Goal: Task Accomplishment & Management: Use online tool/utility

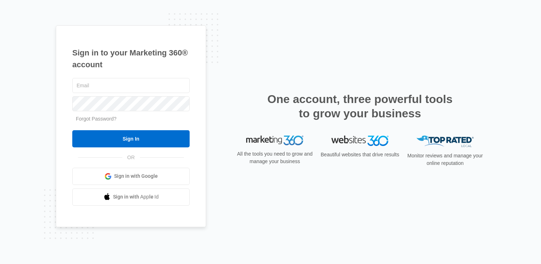
click at [137, 174] on span "Sign in with Google" at bounding box center [136, 176] width 44 height 8
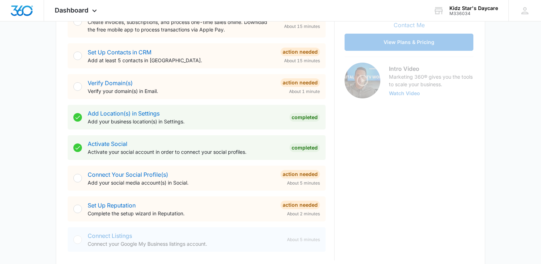
scroll to position [186, 0]
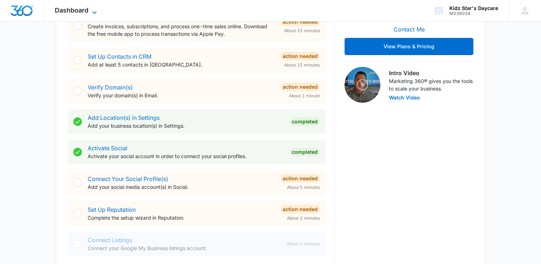
click at [84, 13] on span "Dashboard" at bounding box center [72, 10] width 34 height 8
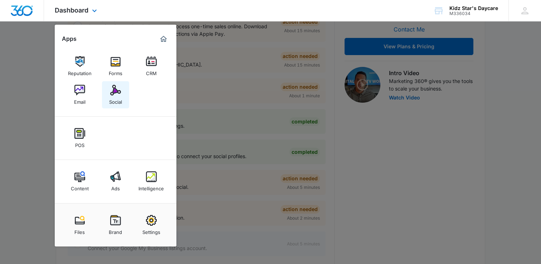
click at [113, 95] on img at bounding box center [115, 90] width 11 height 11
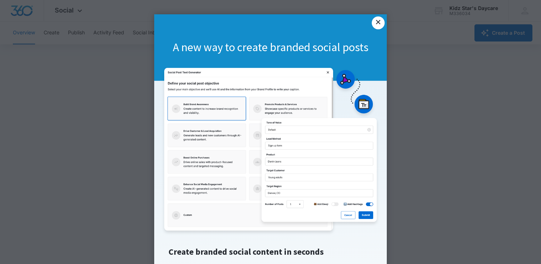
click at [377, 27] on link "×" at bounding box center [378, 22] width 13 height 13
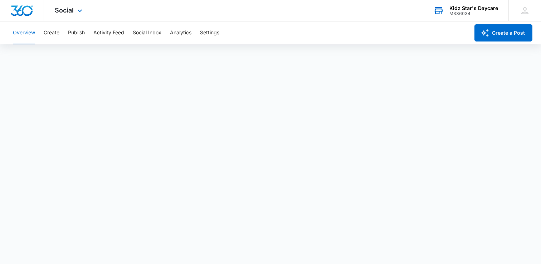
click at [473, 11] on div "M336034" at bounding box center [473, 13] width 49 height 5
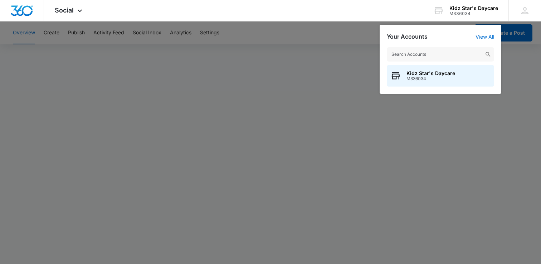
click at [350, 49] on div at bounding box center [270, 132] width 541 height 264
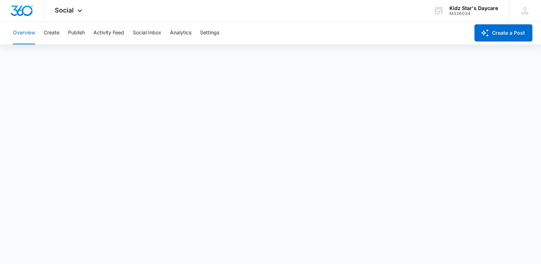
scroll to position [1, 0]
click at [486, 29] on icon "button" at bounding box center [485, 33] width 9 height 9
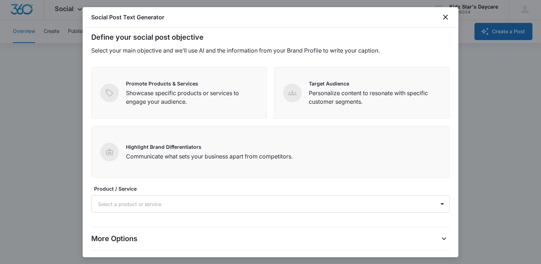
scroll to position [0, 0]
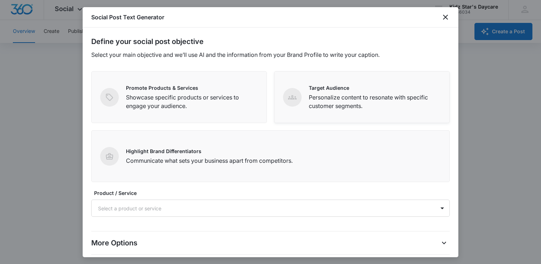
click at [290, 111] on div "Target Audience Personalize content to resonate with specific customer segments." at bounding box center [362, 97] width 176 height 52
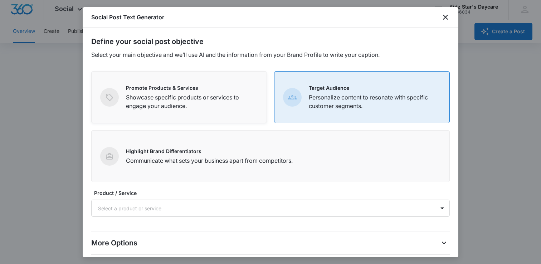
click at [226, 109] on p "Showcase specific products or services to engage your audience." at bounding box center [192, 101] width 132 height 17
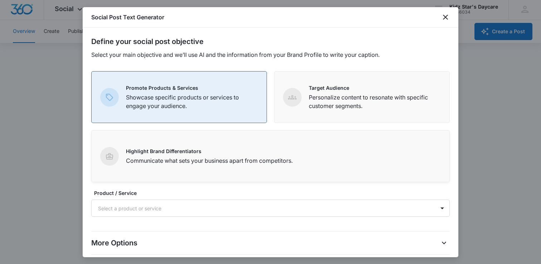
click at [233, 143] on div "Highlight Brand Differentiators Communicate what sets your business apart from …" at bounding box center [270, 156] width 359 height 52
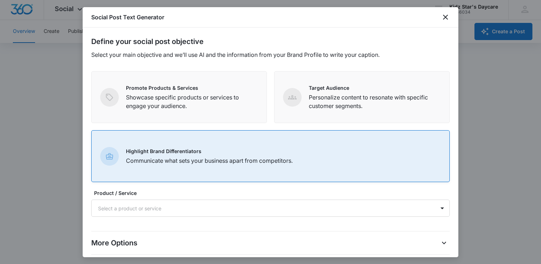
scroll to position [36, 0]
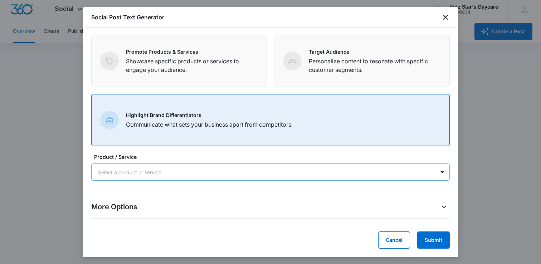
click at [303, 175] on div at bounding box center [262, 172] width 328 height 9
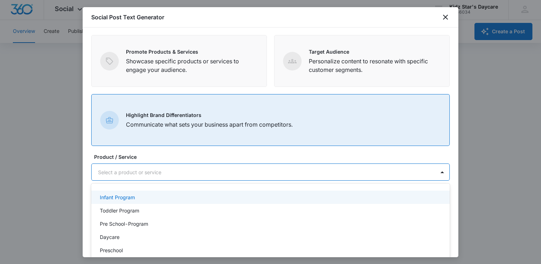
click at [151, 203] on div "Infant Program" at bounding box center [270, 197] width 359 height 13
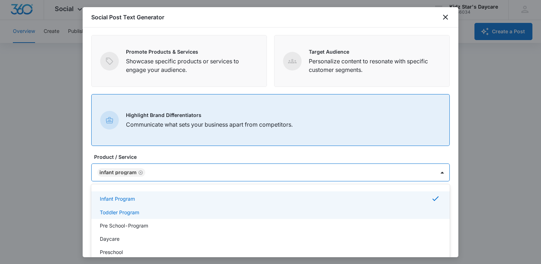
click at [144, 218] on div "Toddler Program" at bounding box center [270, 212] width 359 height 13
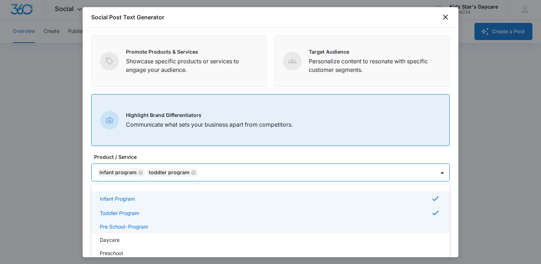
click at [142, 226] on p "Pre School-Program" at bounding box center [124, 227] width 48 height 8
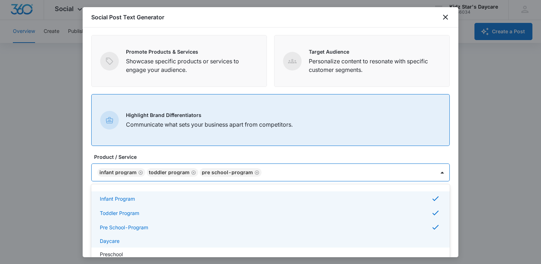
click at [136, 238] on div "Daycare" at bounding box center [270, 241] width 340 height 8
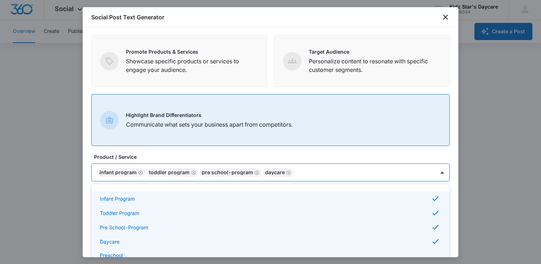
click at [124, 253] on div "Preschool" at bounding box center [270, 256] width 340 height 8
click at [228, 155] on label "Product / Service" at bounding box center [273, 157] width 359 height 8
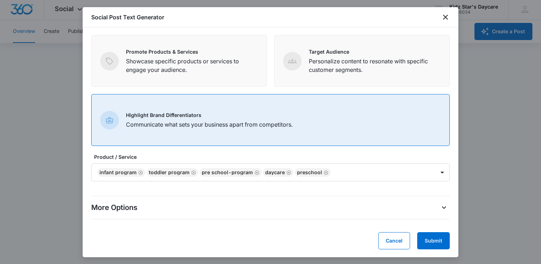
scroll to position [37, 0]
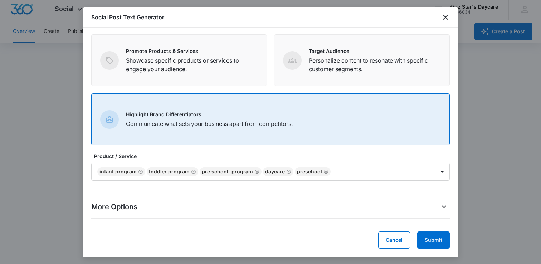
click at [200, 206] on div "More Options" at bounding box center [270, 206] width 359 height 11
click at [156, 209] on div "More Options" at bounding box center [270, 206] width 359 height 11
click at [444, 211] on button "More Options" at bounding box center [443, 206] width 11 height 11
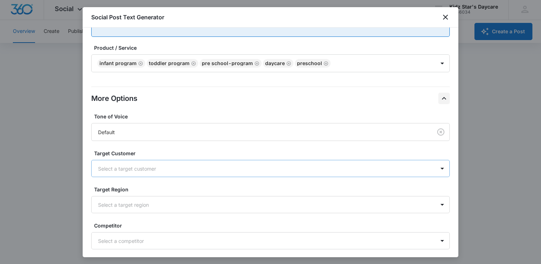
scroll to position [185, 0]
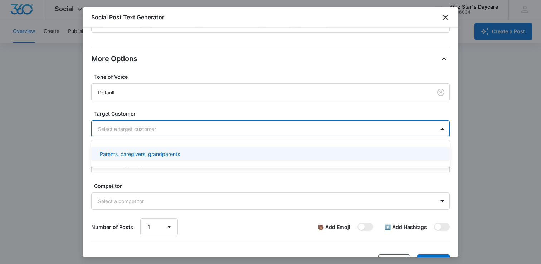
click at [186, 124] on div "Select a target customer" at bounding box center [263, 129] width 343 height 16
click at [181, 153] on div "Parents, caregivers, grandparents" at bounding box center [270, 154] width 340 height 8
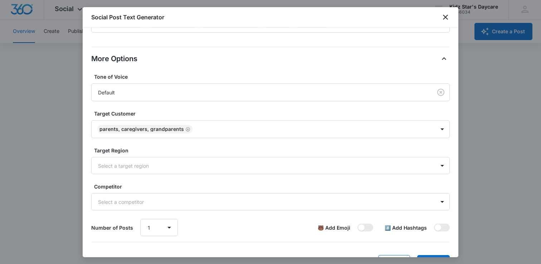
click at [165, 175] on div "Tone of Voice Default Target Customer Parents, caregivers, grandparents Target …" at bounding box center [270, 154] width 359 height 163
click at [162, 169] on div at bounding box center [262, 165] width 328 height 9
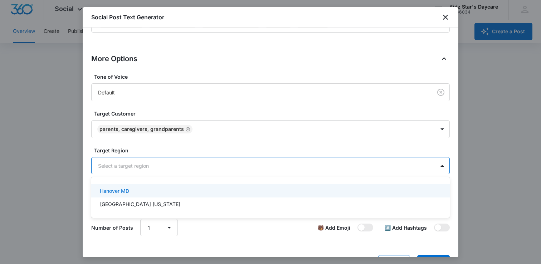
click at [157, 195] on div "Hanover MD" at bounding box center [270, 190] width 359 height 13
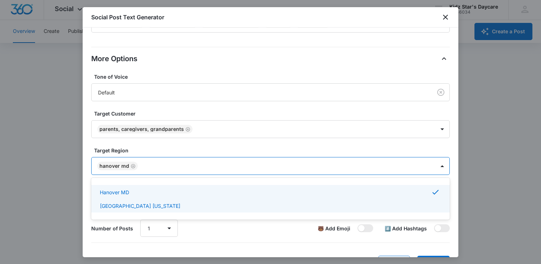
click at [146, 205] on div "[GEOGRAPHIC_DATA] [US_STATE]" at bounding box center [270, 206] width 340 height 8
click at [210, 231] on div "Number of Posts 1 2 3 4 5 6 7 8 9 10 🐻 Add Emoji #️⃣ Add Hashtags" at bounding box center [270, 228] width 359 height 17
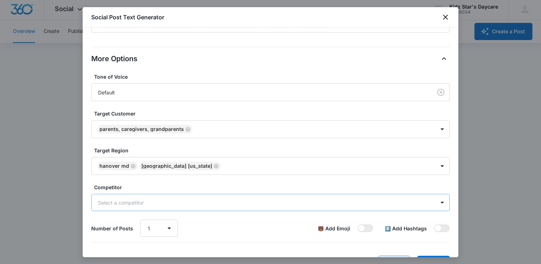
scroll to position [2, 0]
click at [185, 205] on div at bounding box center [262, 202] width 328 height 9
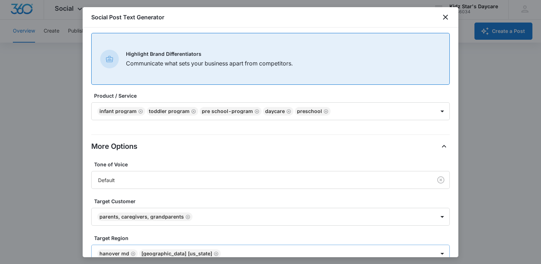
scroll to position [209, 0]
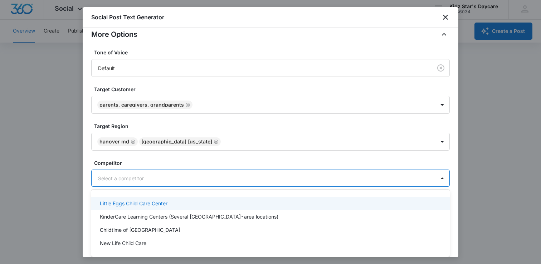
click at [149, 204] on p "Little Eggs Child Care Center" at bounding box center [134, 204] width 68 height 8
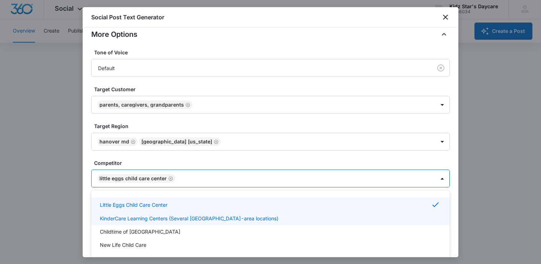
click at [149, 215] on p "KinderCare Learning Centers (Several [GEOGRAPHIC_DATA]-area locations)" at bounding box center [189, 219] width 179 height 8
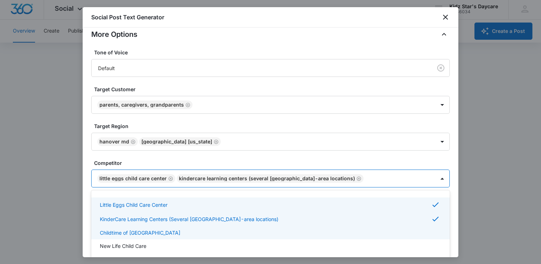
click at [148, 230] on p "Childtime of [GEOGRAPHIC_DATA]" at bounding box center [140, 233] width 81 height 8
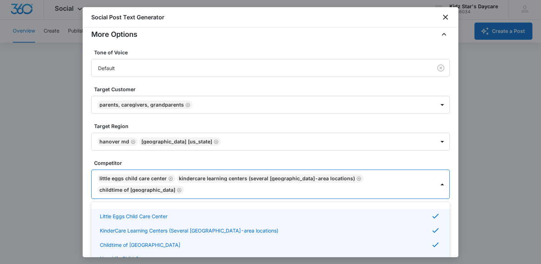
click at [146, 255] on p "New Life Child Care" at bounding box center [123, 259] width 47 height 8
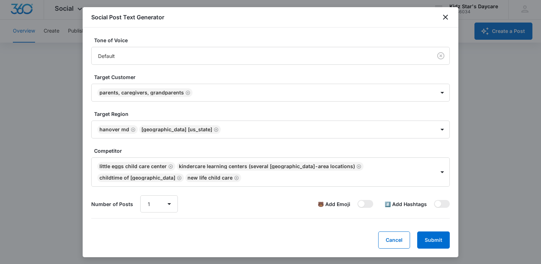
scroll to position [221, 0]
click at [258, 142] on div "Tone of Voice Default Target Customer Parents, caregivers, grandparents Target …" at bounding box center [270, 124] width 359 height 176
click at [437, 205] on span at bounding box center [438, 204] width 6 height 6
click at [434, 200] on input "checkbox" at bounding box center [434, 200] width 0 height 0
checkbox input "true"
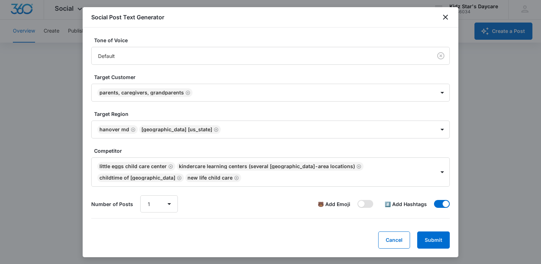
click at [369, 204] on span at bounding box center [365, 204] width 16 height 8
click at [357, 200] on input "checkbox" at bounding box center [357, 200] width 0 height 0
checkbox input "true"
click at [425, 239] on button "Submit" at bounding box center [433, 239] width 33 height 17
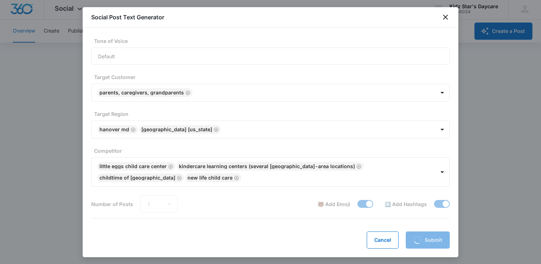
scroll to position [221, 0]
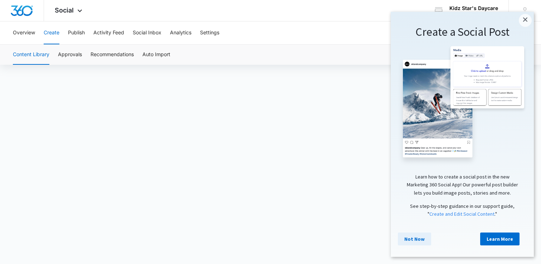
click at [406, 239] on link "Not Now" at bounding box center [414, 239] width 33 height 13
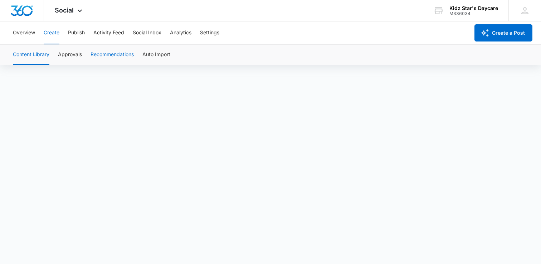
click at [127, 52] on button "Recommendations" at bounding box center [112, 55] width 43 height 20
click at [162, 58] on button "Auto Import" at bounding box center [156, 55] width 28 height 20
click at [22, 30] on button "Overview" at bounding box center [24, 32] width 22 height 23
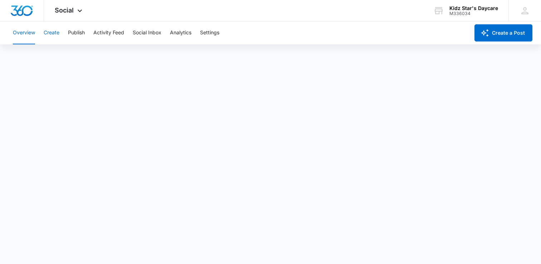
click at [54, 30] on button "Create" at bounding box center [52, 32] width 16 height 23
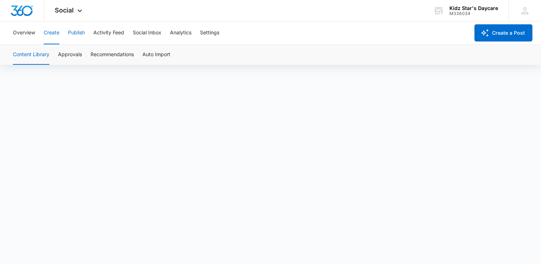
click at [84, 33] on button "Publish" at bounding box center [76, 32] width 17 height 23
click at [106, 33] on button "Activity Feed" at bounding box center [108, 32] width 31 height 23
click at [80, 59] on button "Direct Messages" at bounding box center [71, 55] width 39 height 20
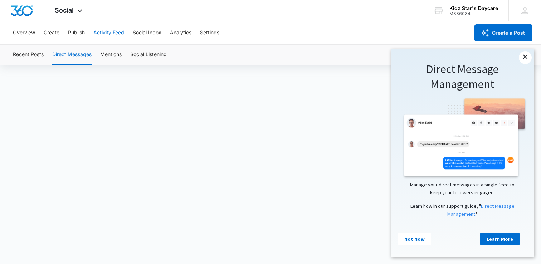
click at [522, 63] on link "×" at bounding box center [525, 57] width 13 height 13
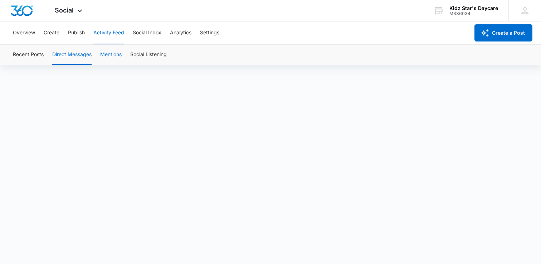
click at [112, 52] on button "Mentions" at bounding box center [110, 55] width 21 height 20
click at [155, 54] on button "Social Listening" at bounding box center [148, 55] width 36 height 20
click at [152, 32] on button "Social Inbox" at bounding box center [147, 32] width 29 height 23
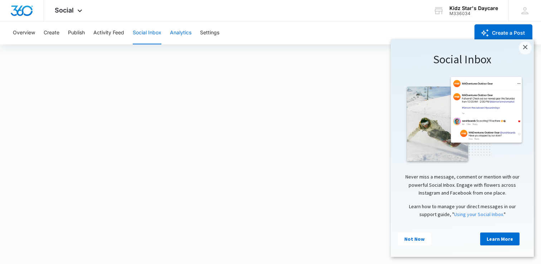
click at [182, 33] on button "Analytics" at bounding box center [180, 32] width 21 height 23
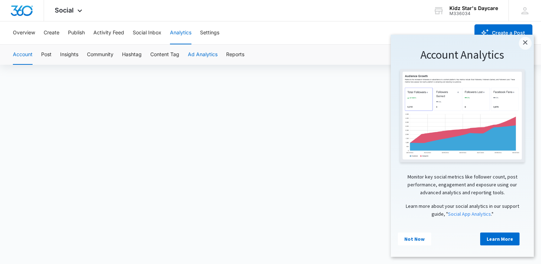
click at [197, 56] on button "Ad Analytics" at bounding box center [203, 55] width 30 height 20
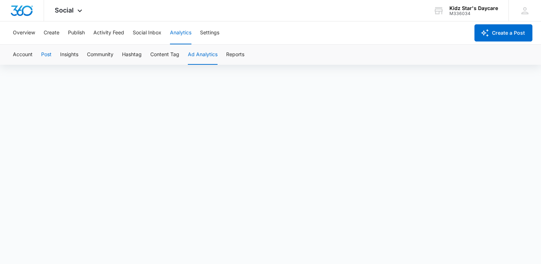
click at [48, 54] on button "Post" at bounding box center [46, 55] width 10 height 20
click at [74, 50] on button "Insights" at bounding box center [69, 55] width 18 height 20
click at [94, 55] on button "Community" at bounding box center [100, 55] width 26 height 20
click at [72, 56] on button "Insights" at bounding box center [69, 55] width 18 height 20
click at [131, 58] on button "Hashtag" at bounding box center [132, 55] width 20 height 20
